Goal: Entertainment & Leisure: Consume media (video, audio)

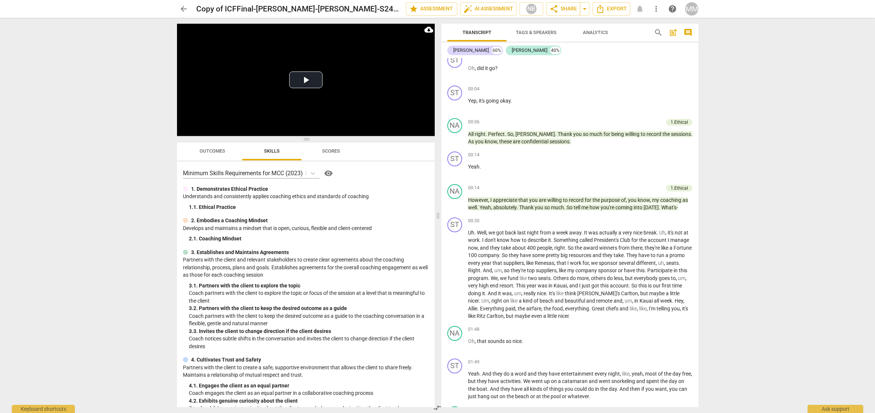
scroll to position [583, 0]
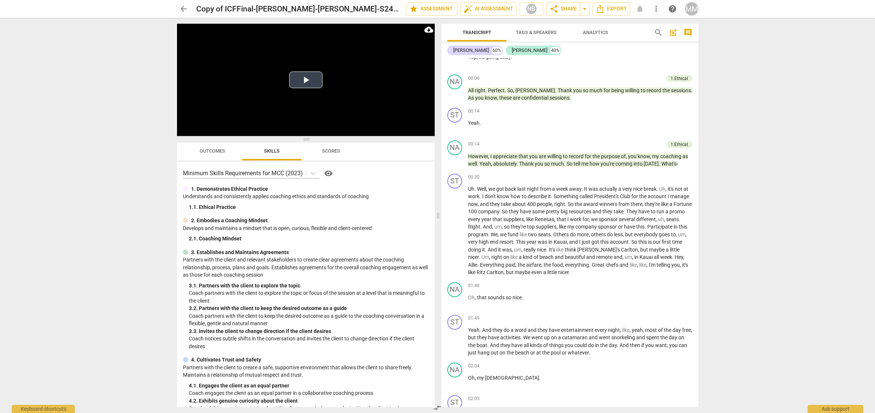
click at [305, 79] on button "Play Video" at bounding box center [305, 80] width 33 height 17
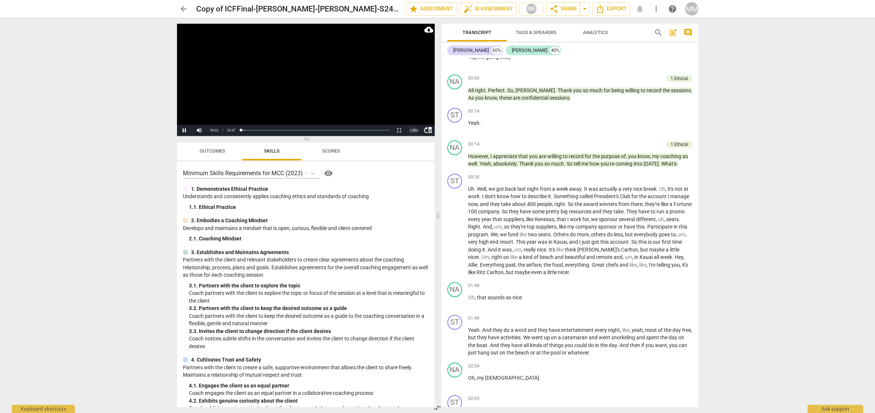
click at [414, 130] on div "1.00 x" at bounding box center [414, 130] width 15 height 11
click at [413, 105] on li "1.25x" at bounding box center [414, 105] width 15 height 8
drag, startPoint x: 737, startPoint y: 3, endPoint x: 408, endPoint y: 111, distance: 346.7
click at [408, 110] on video at bounding box center [306, 80] width 258 height 112
click at [415, 130] on div "1.25 x" at bounding box center [414, 130] width 15 height 11
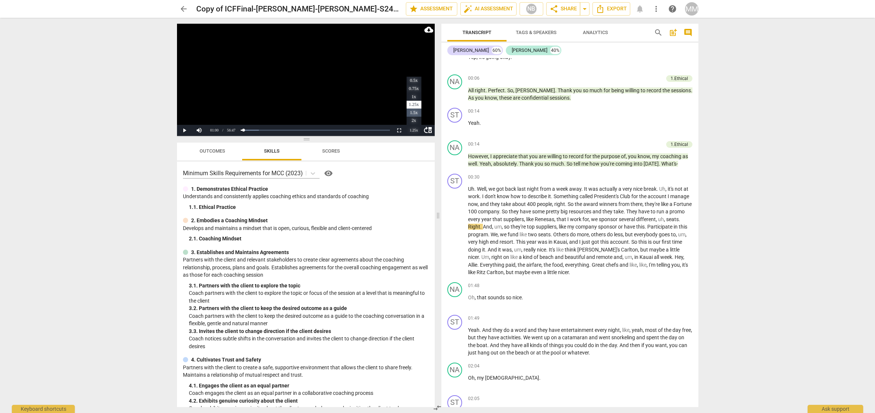
click at [415, 112] on li "1.5x" at bounding box center [414, 113] width 15 height 8
click at [183, 130] on button "Play" at bounding box center [184, 130] width 15 height 11
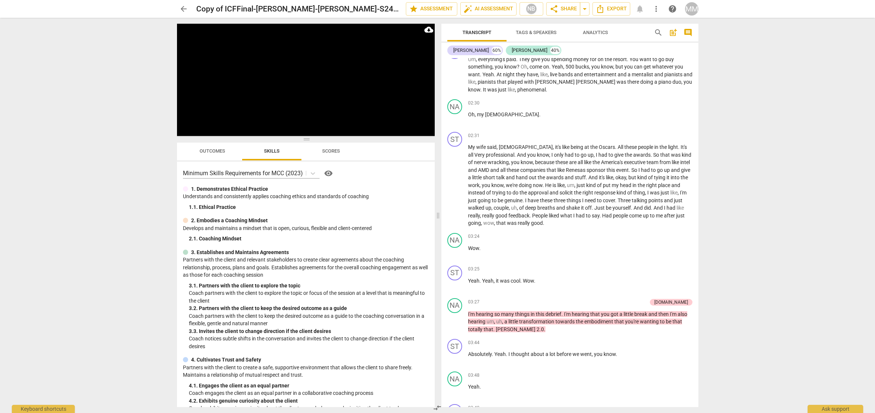
scroll to position [1283, 0]
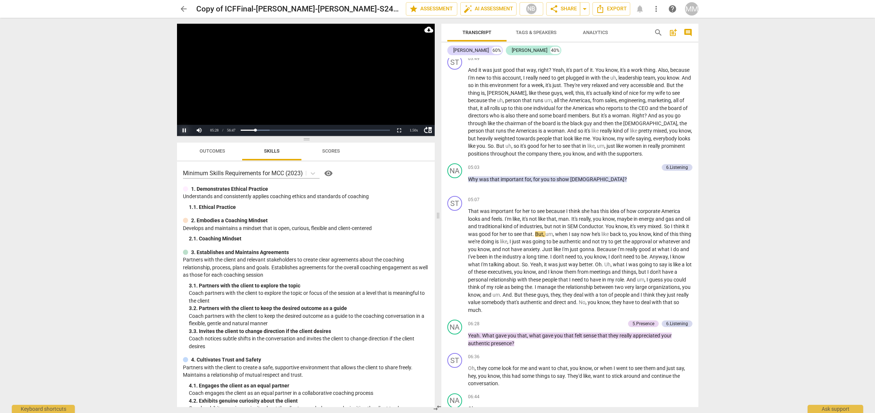
click at [186, 130] on button "Pause" at bounding box center [184, 130] width 15 height 11
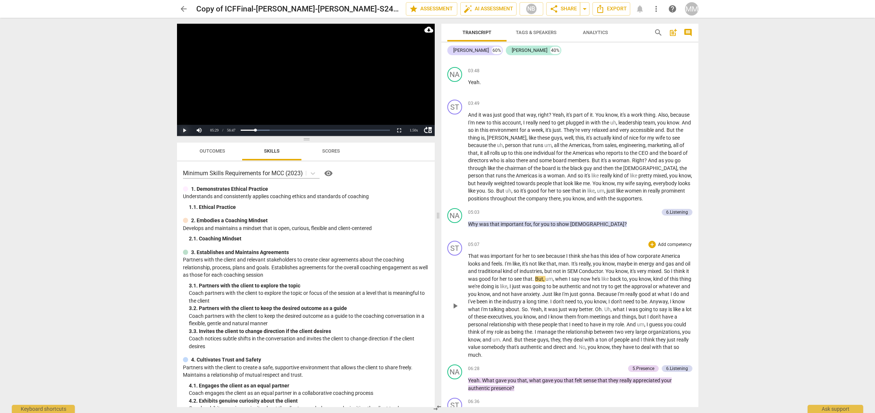
scroll to position [1236, 0]
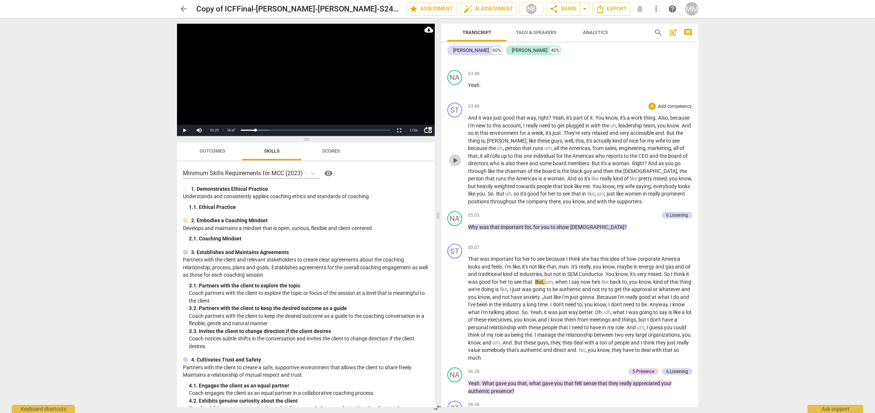
click at [456, 156] on span "play_arrow" at bounding box center [455, 160] width 9 height 9
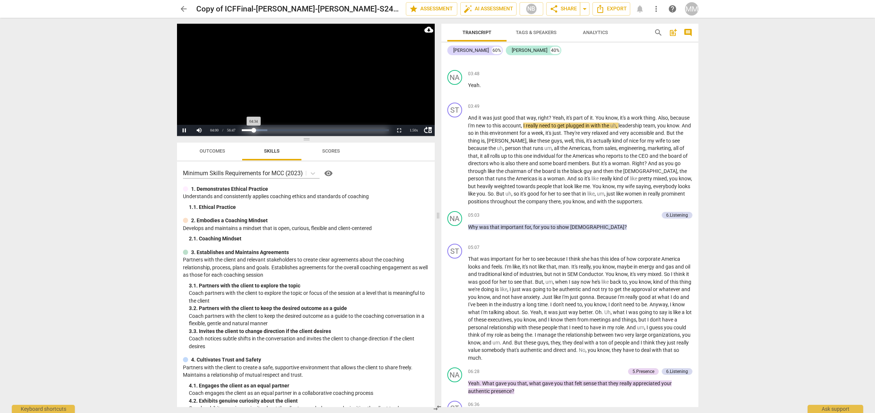
click at [254, 130] on div "Progress : 8.06%" at bounding box center [248, 130] width 12 height 2
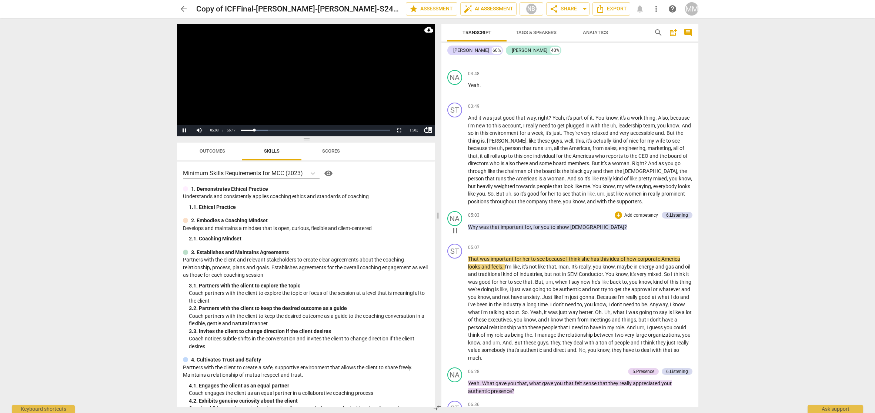
click at [454, 226] on span "pause" at bounding box center [455, 230] width 9 height 9
click at [471, 245] on span "05:07" at bounding box center [473, 248] width 11 height 6
click at [183, 130] on button "Pause" at bounding box center [184, 130] width 15 height 11
click at [183, 130] on button "Play" at bounding box center [184, 130] width 15 height 11
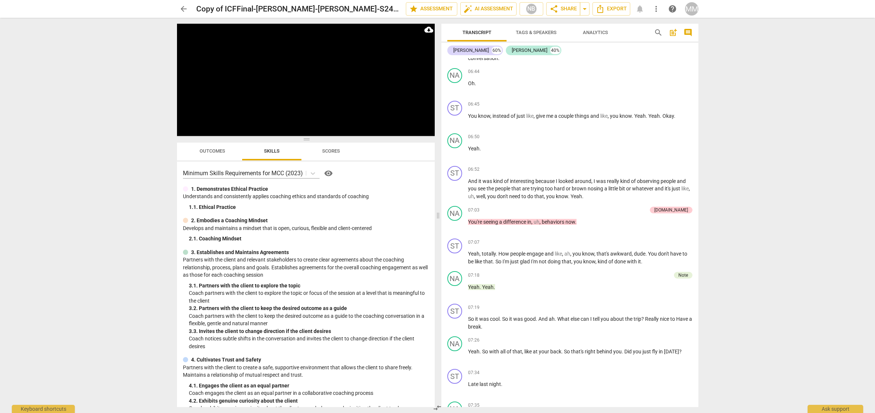
scroll to position [1974, 0]
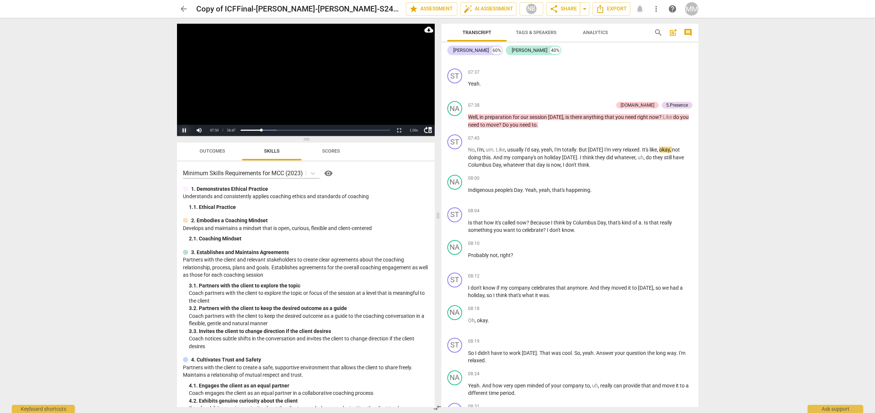
click at [183, 129] on button "Pause" at bounding box center [184, 130] width 15 height 11
click at [184, 130] on button "Play" at bounding box center [184, 130] width 15 height 11
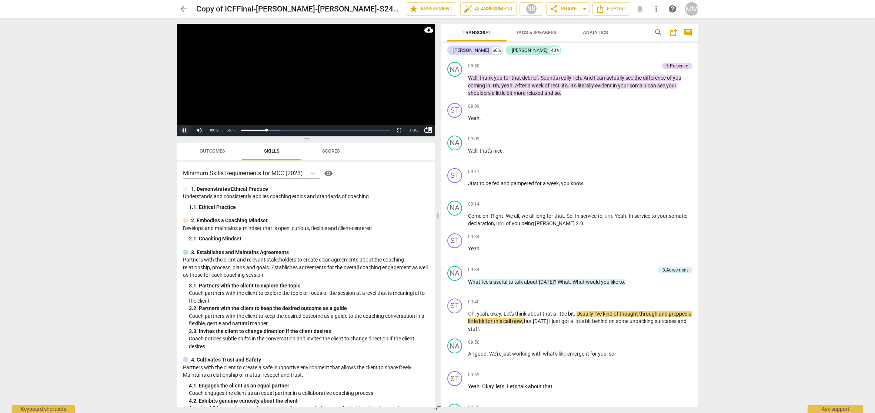
click at [184, 130] on button "Pause" at bounding box center [184, 130] width 15 height 11
